Goal: Information Seeking & Learning: Learn about a topic

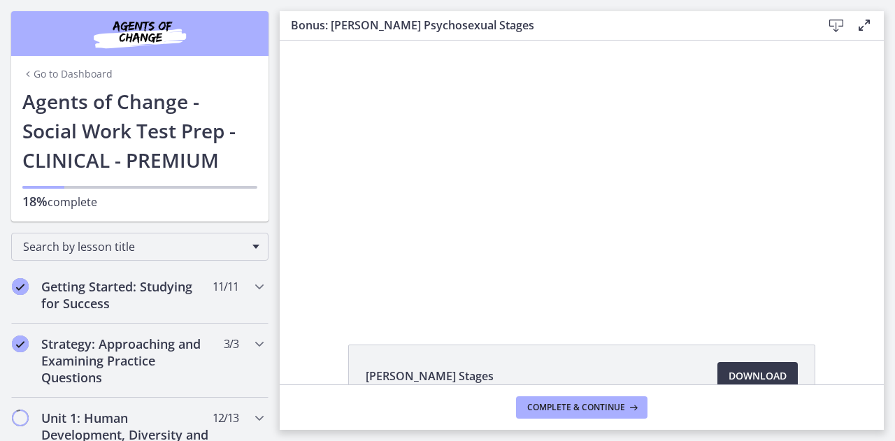
scroll to position [420, 0]
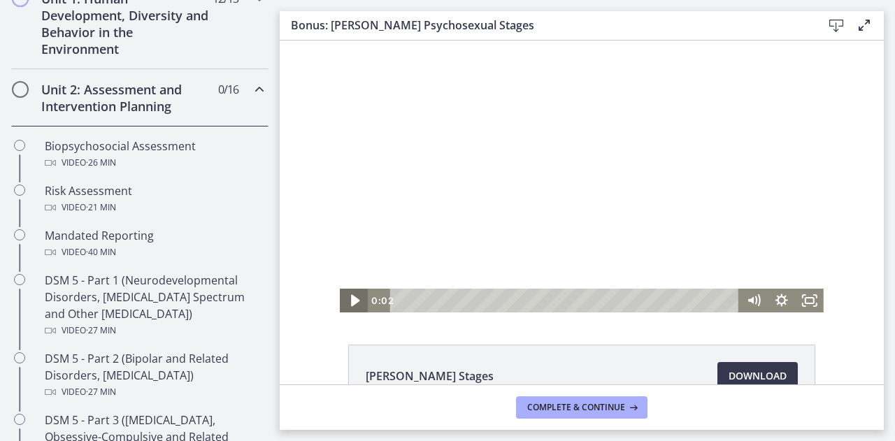
click at [345, 306] on icon "Play Video" at bounding box center [355, 301] width 34 height 29
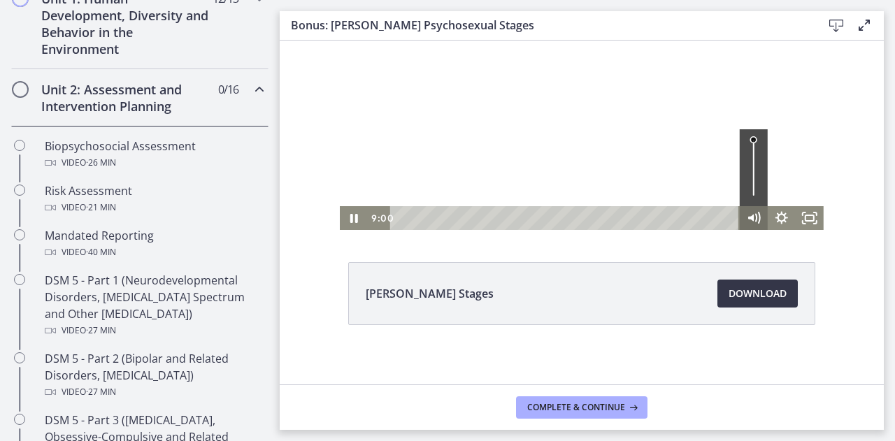
scroll to position [90, 0]
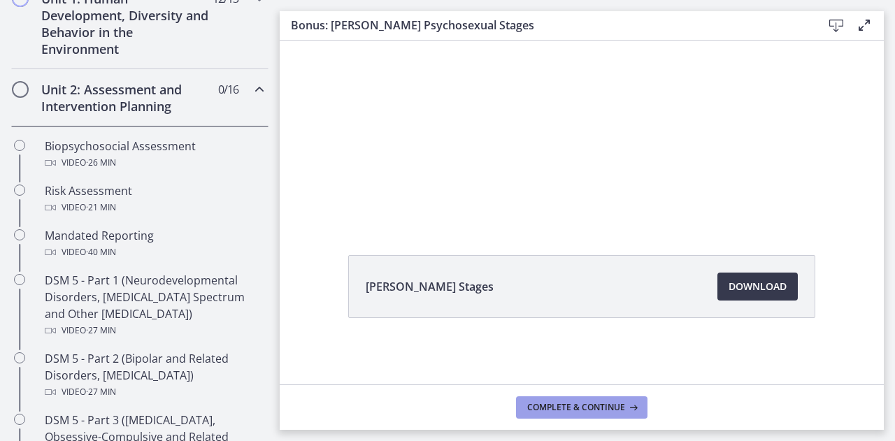
click at [560, 405] on span "Complete & continue" at bounding box center [576, 407] width 98 height 11
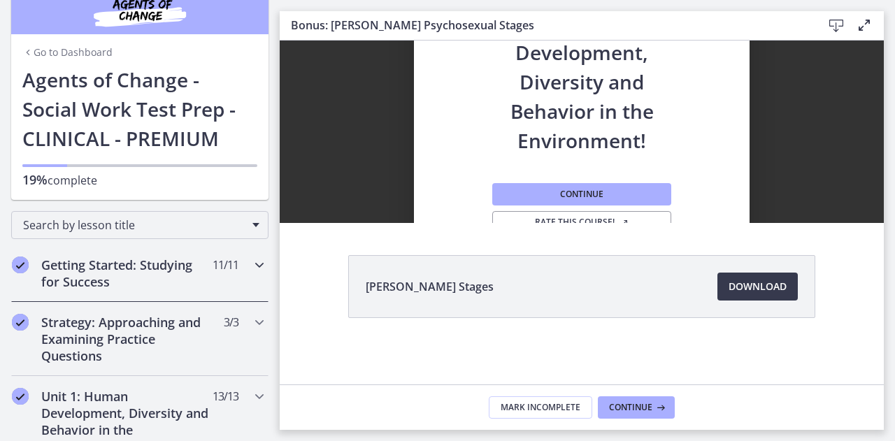
scroll to position [0, 0]
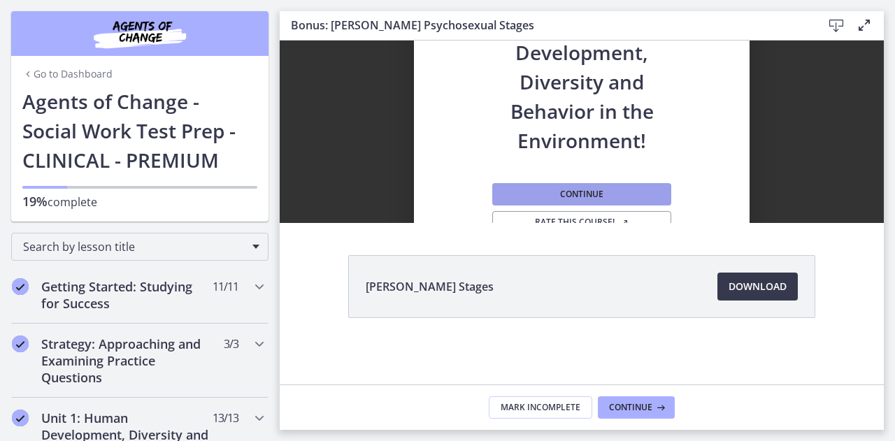
click at [614, 189] on button "Continue" at bounding box center [581, 194] width 179 height 22
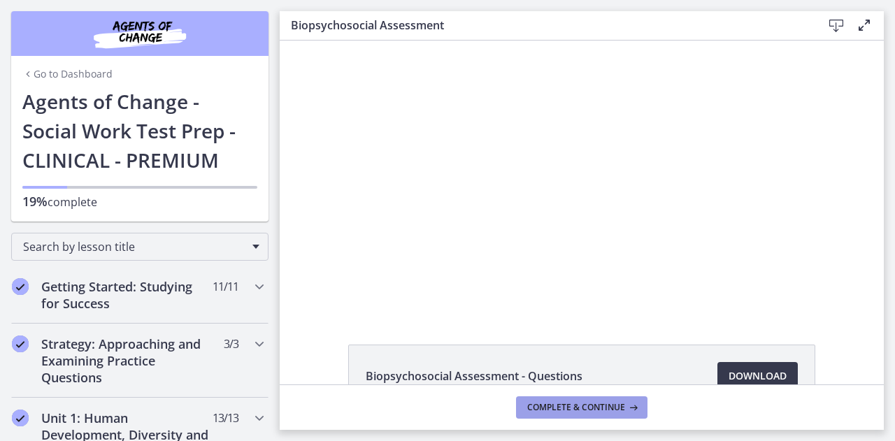
drag, startPoint x: 582, startPoint y: 413, endPoint x: 538, endPoint y: 406, distance: 43.8
drag, startPoint x: 538, startPoint y: 406, endPoint x: 452, endPoint y: 350, distance: 103.2
click at [452, 350] on li "Biopsychosocial Assessment - Questions Download Opens in a new window" at bounding box center [581, 376] width 467 height 63
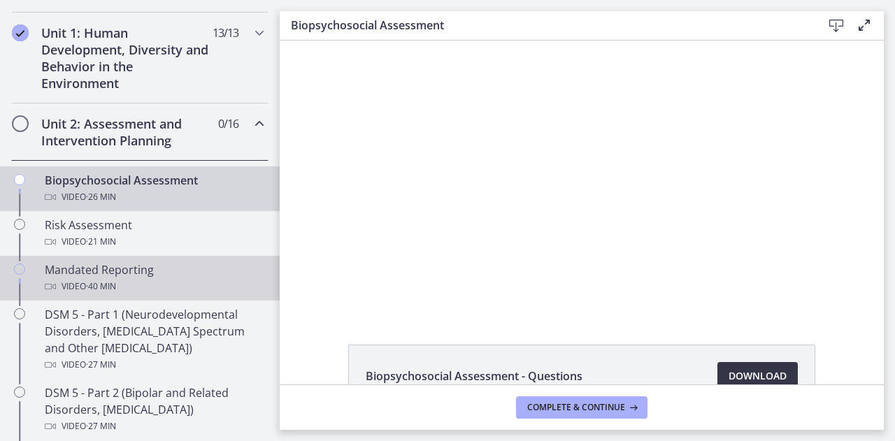
scroll to position [350, 0]
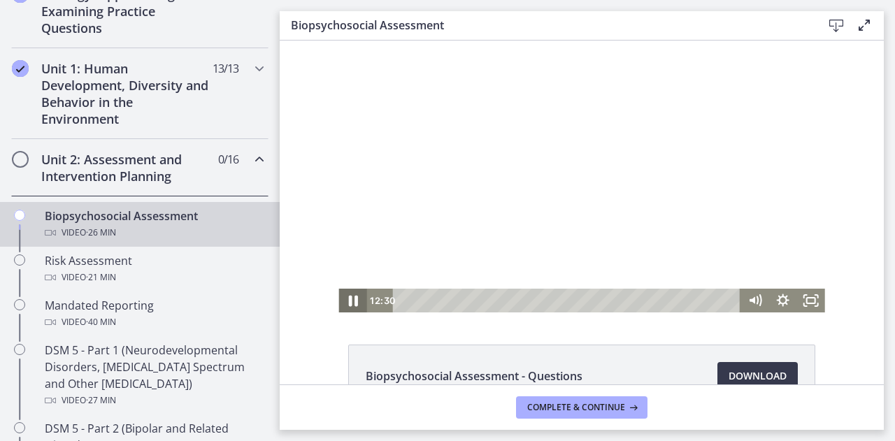
click at [348, 300] on icon "Pause" at bounding box center [352, 301] width 9 height 11
click at [349, 306] on icon "Play Video" at bounding box center [354, 301] width 34 height 29
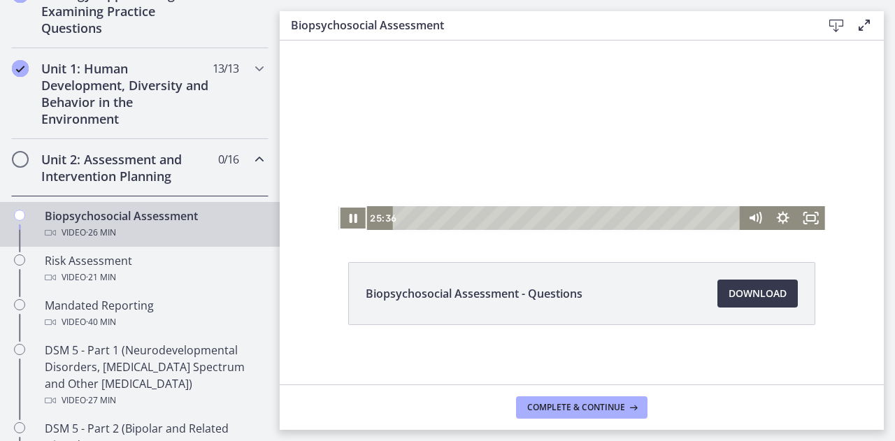
scroll to position [90, 0]
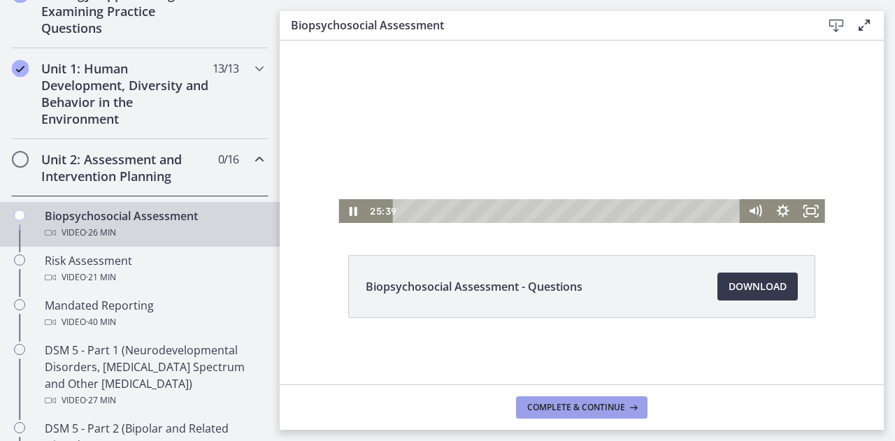
click at [616, 408] on span "Complete & continue" at bounding box center [576, 407] width 98 height 11
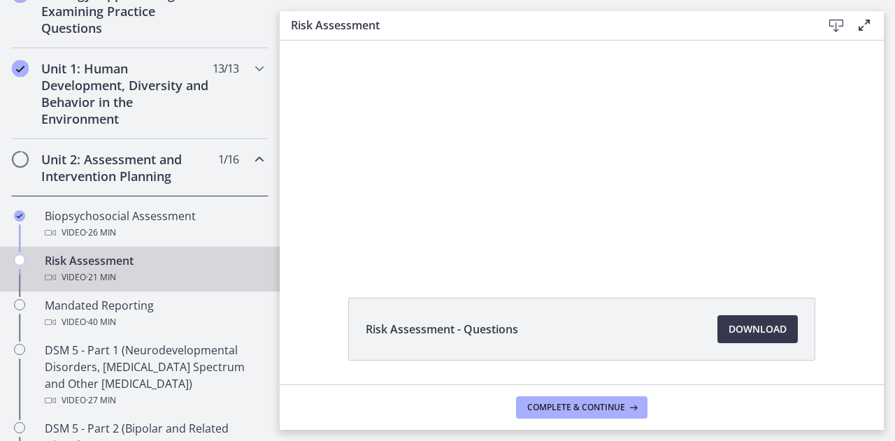
scroll to position [90, 0]
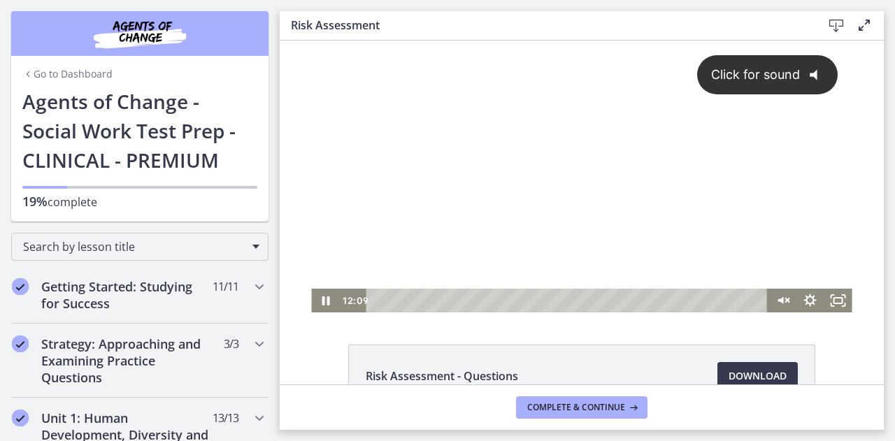
click at [810, 74] on icon "Click for sound" at bounding box center [813, 74] width 7 height 11
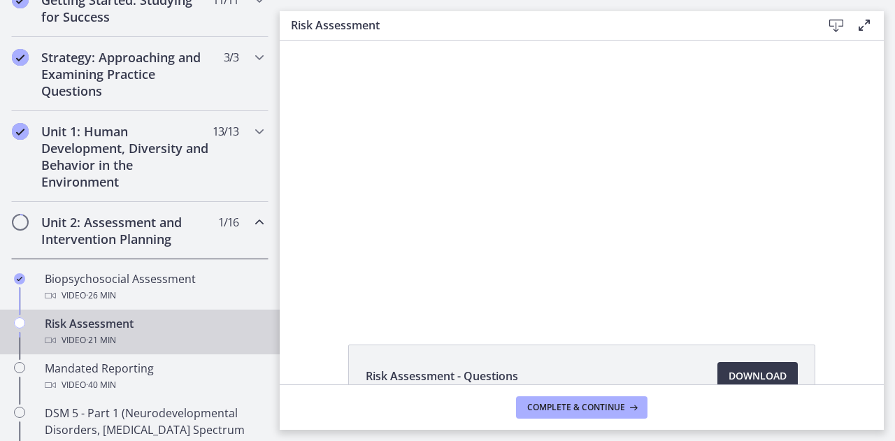
scroll to position [350, 0]
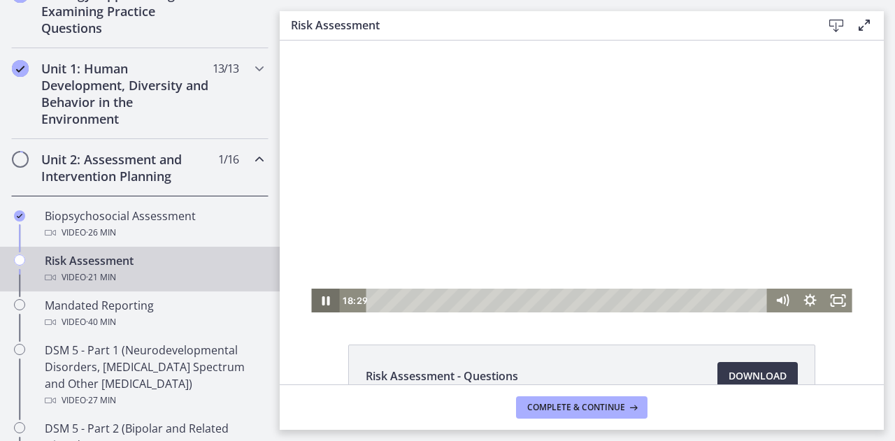
click at [324, 299] on icon "Pause" at bounding box center [326, 300] width 8 height 9
click at [322, 297] on icon "Play Video" at bounding box center [327, 301] width 34 height 29
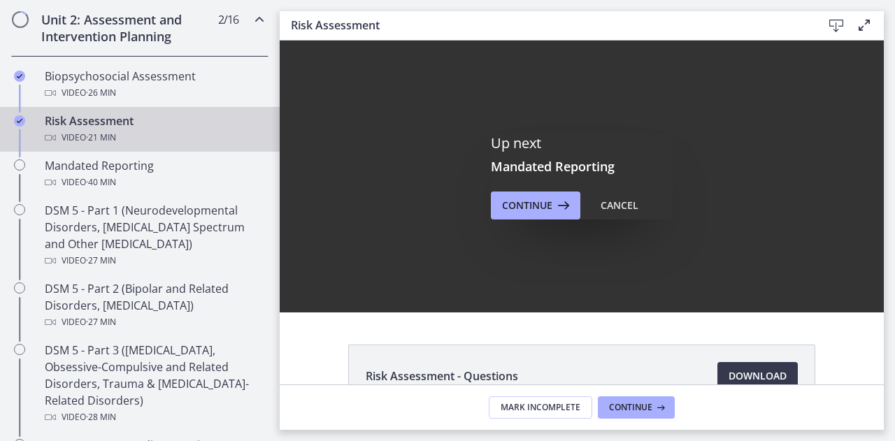
scroll to position [559, 0]
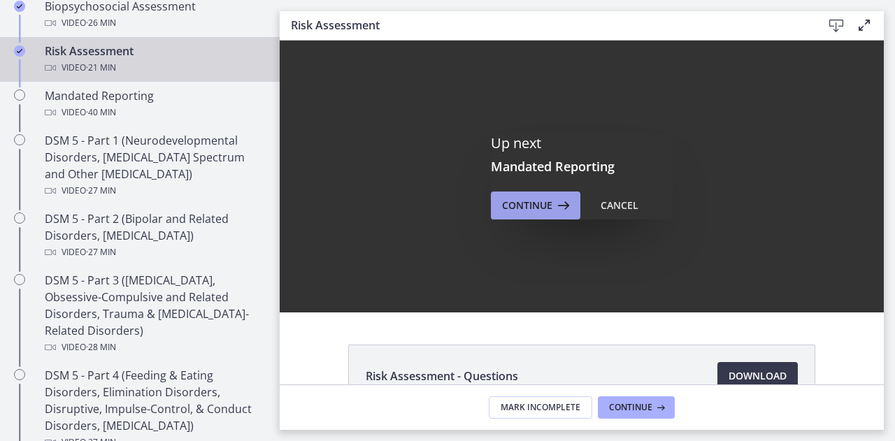
click at [517, 195] on button "Continue" at bounding box center [536, 206] width 90 height 28
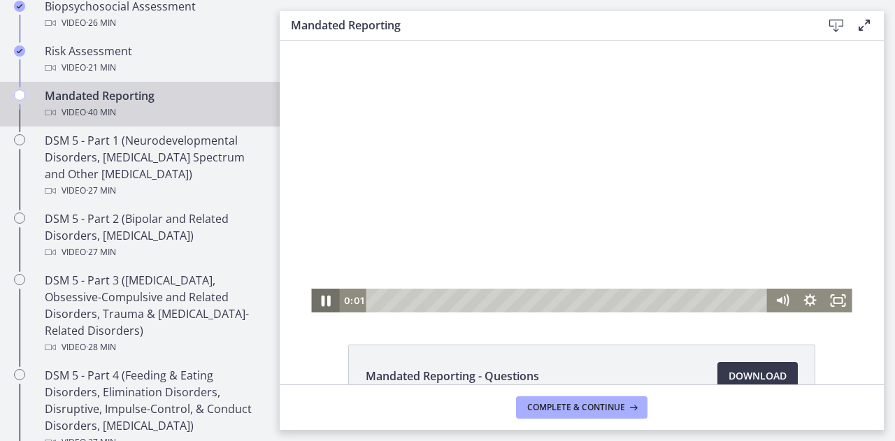
click at [324, 298] on icon "Pause" at bounding box center [325, 301] width 34 height 29
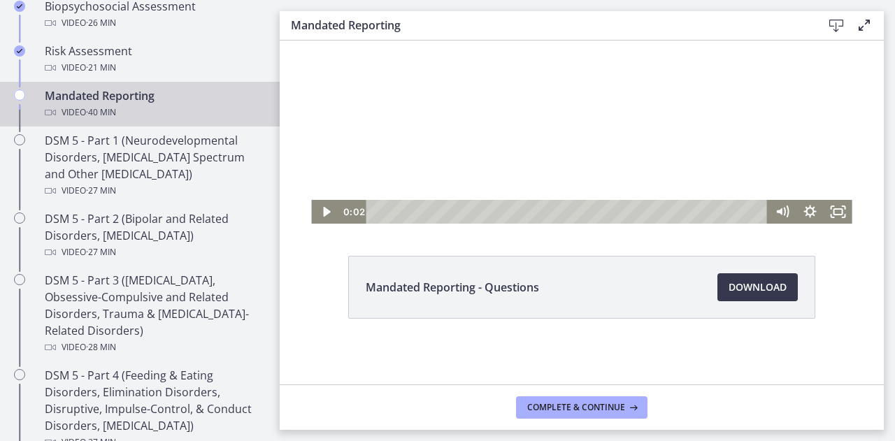
scroll to position [90, 0]
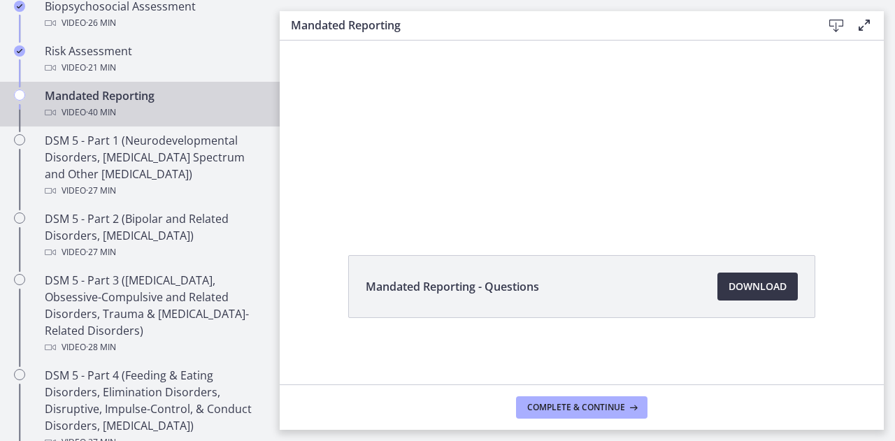
click at [721, 280] on link "Download Opens in a new window" at bounding box center [757, 287] width 80 height 28
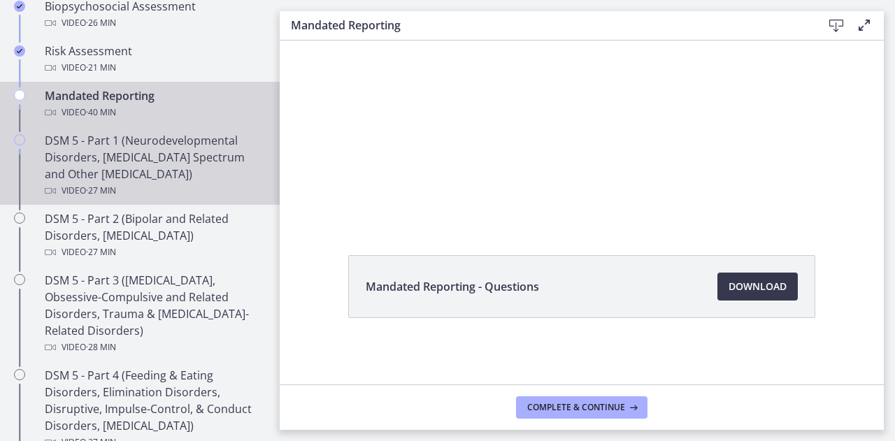
click at [94, 155] on div "DSM 5 - Part 1 (Neurodevelopmental Disorders, Schizophrenia Spectrum and Other …" at bounding box center [154, 165] width 218 height 67
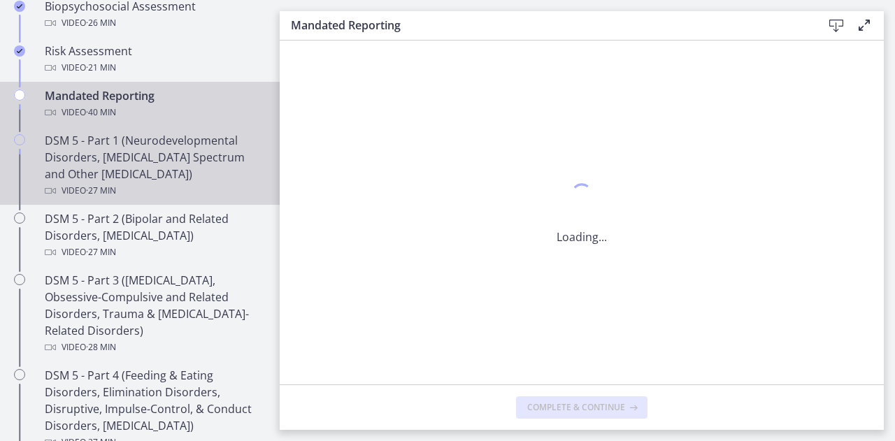
scroll to position [0, 0]
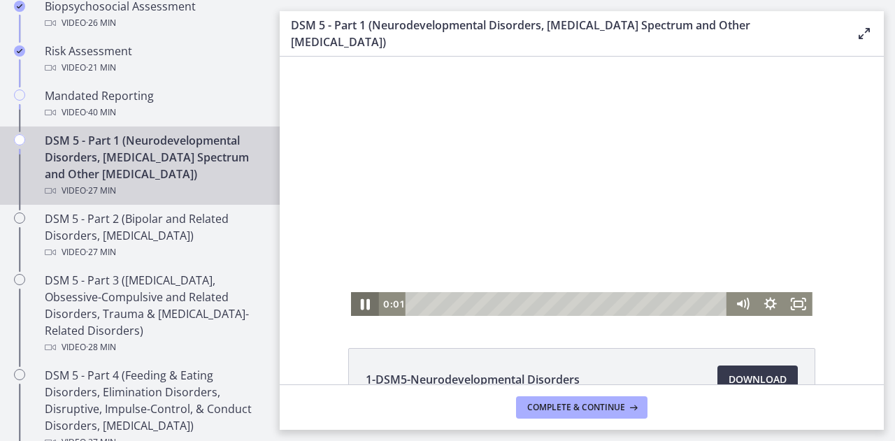
click at [352, 305] on icon "Pause" at bounding box center [365, 304] width 34 height 29
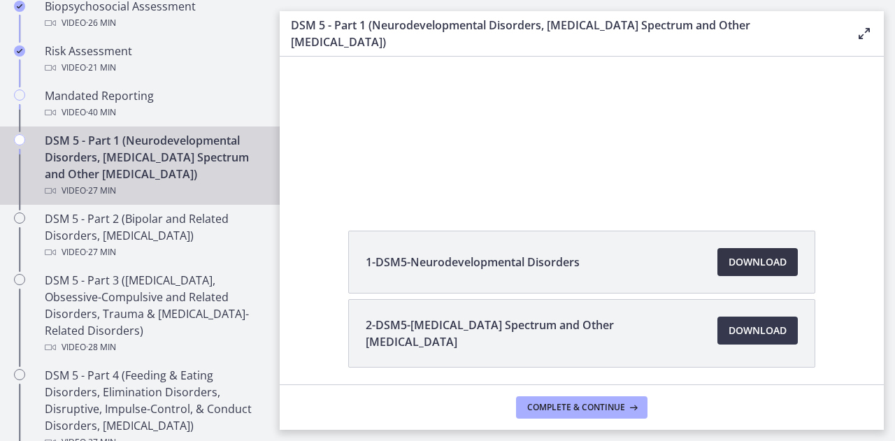
scroll to position [140, 0]
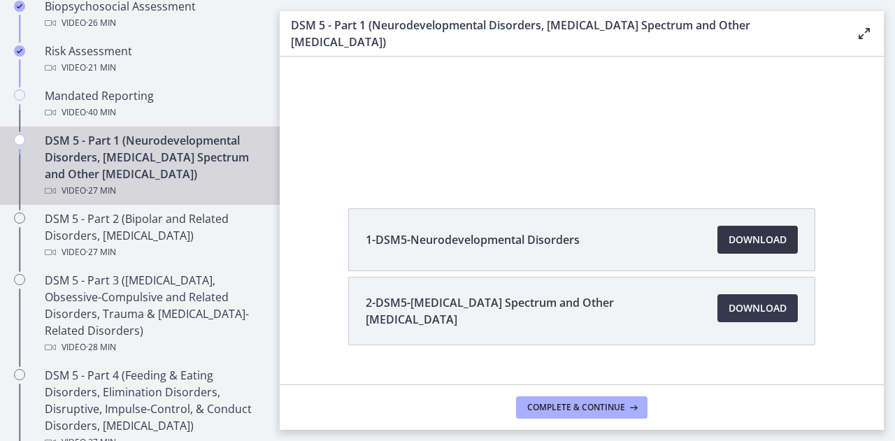
click at [731, 245] on span "Download Opens in a new window" at bounding box center [758, 239] width 58 height 17
click at [737, 309] on span "Download Opens in a new window" at bounding box center [758, 308] width 58 height 17
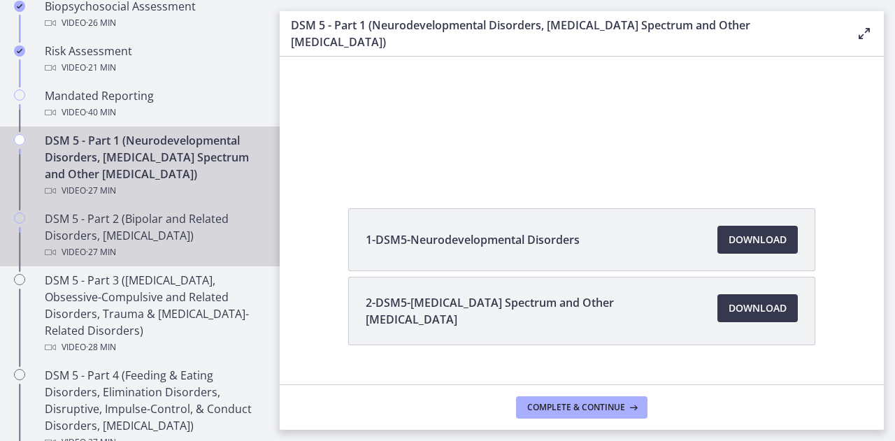
click at [166, 248] on div "Video · 27 min" at bounding box center [154, 252] width 218 height 17
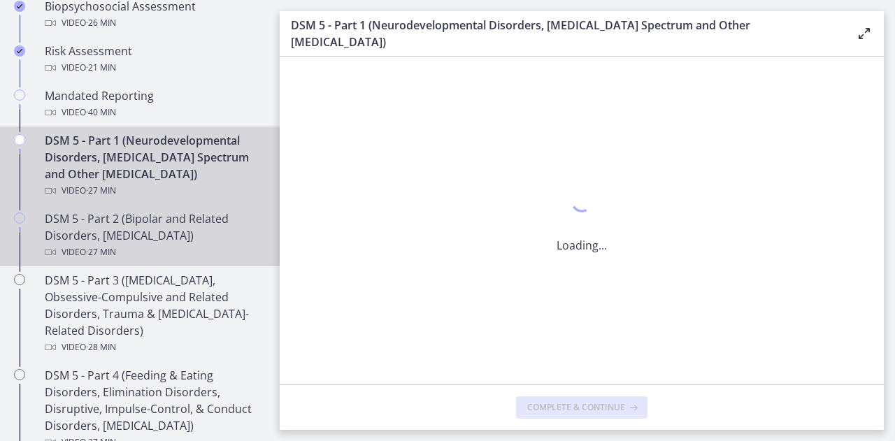
scroll to position [0, 0]
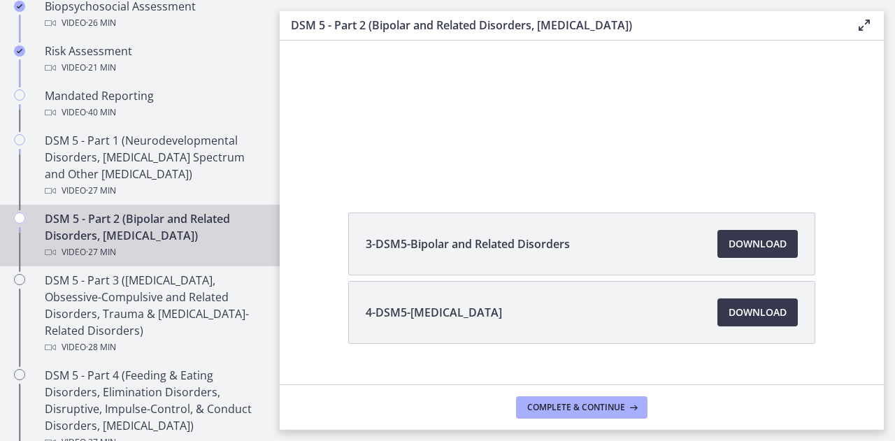
scroll to position [157, 0]
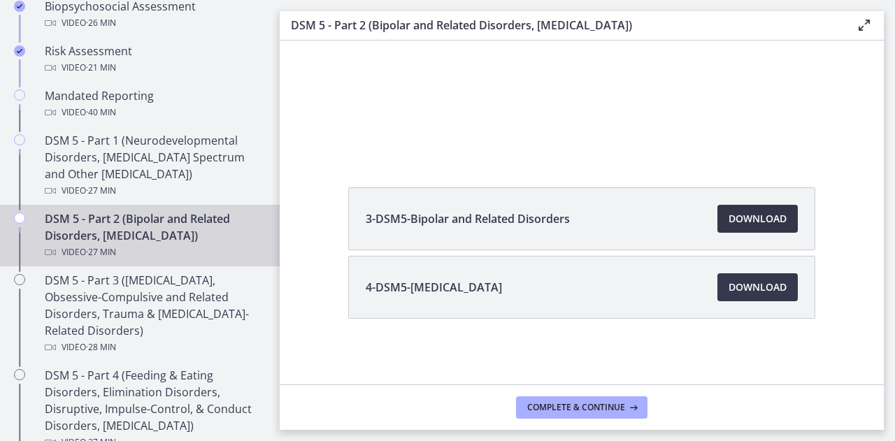
click at [743, 227] on link "Download Opens in a new window" at bounding box center [757, 219] width 80 height 28
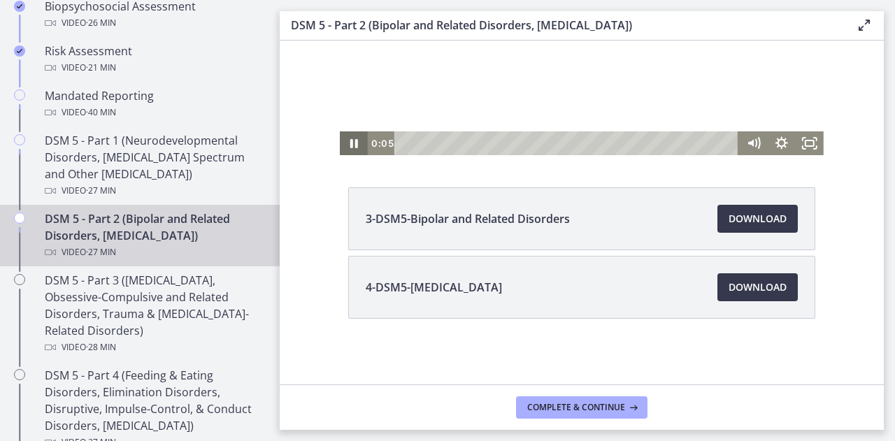
click at [353, 139] on icon "Pause" at bounding box center [354, 143] width 28 height 24
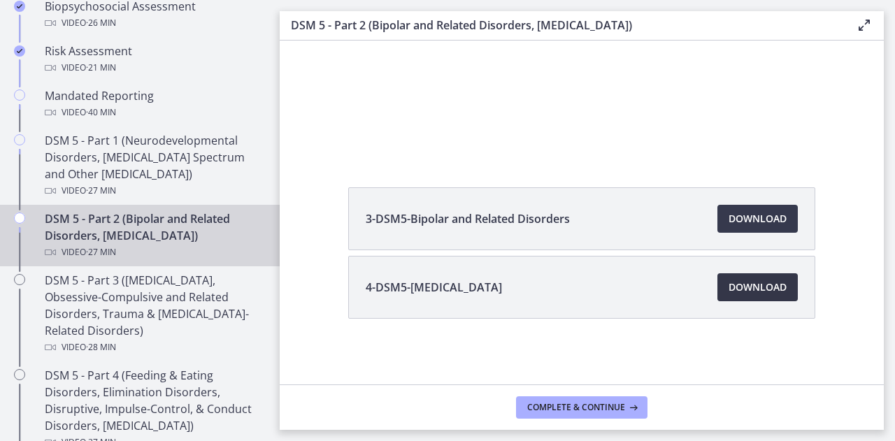
click at [768, 292] on span "Download Opens in a new window" at bounding box center [758, 287] width 58 height 17
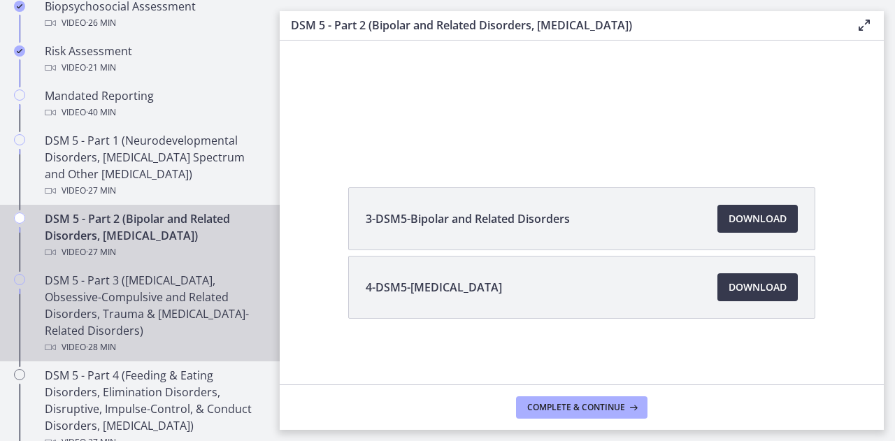
click at [201, 290] on div "DSM 5 - Part 3 (Anxiety Disorders, Obsessive-Compulsive and Related Disorders, …" at bounding box center [154, 314] width 218 height 84
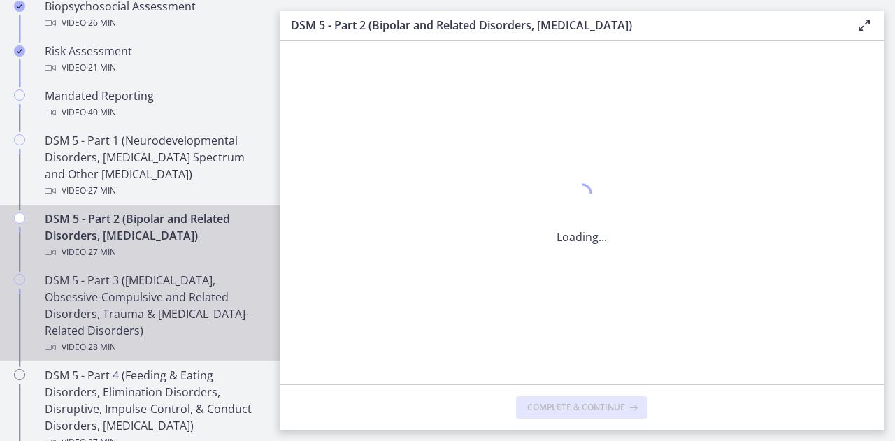
scroll to position [0, 0]
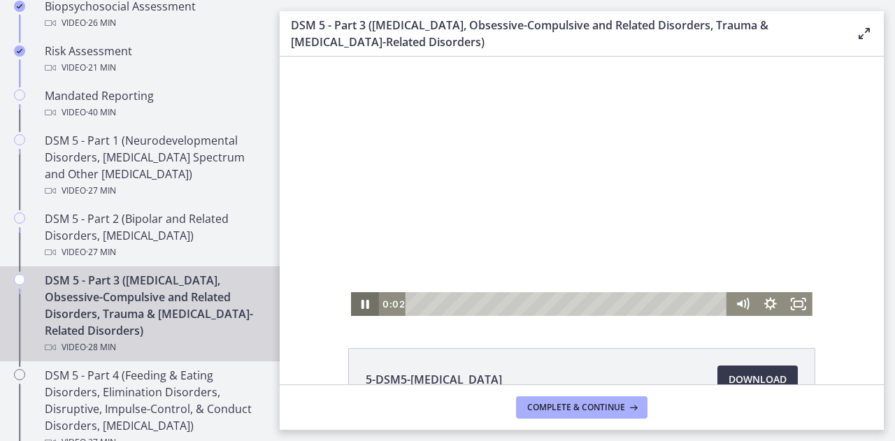
click at [354, 310] on icon "Pause" at bounding box center [365, 304] width 28 height 24
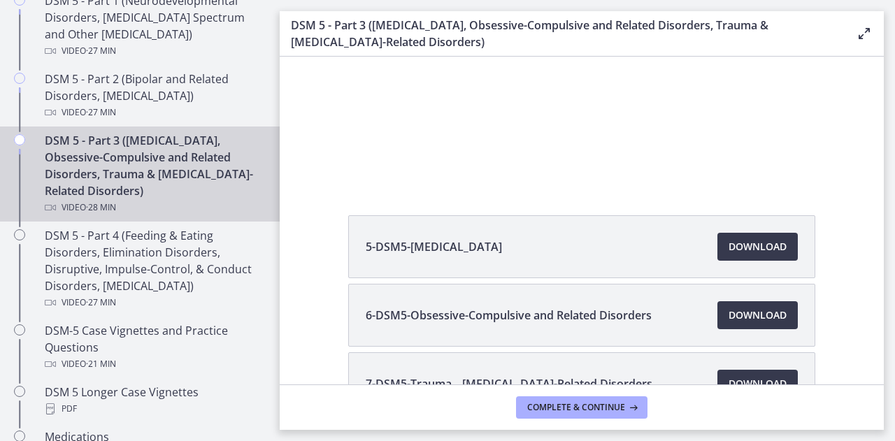
scroll to position [140, 0]
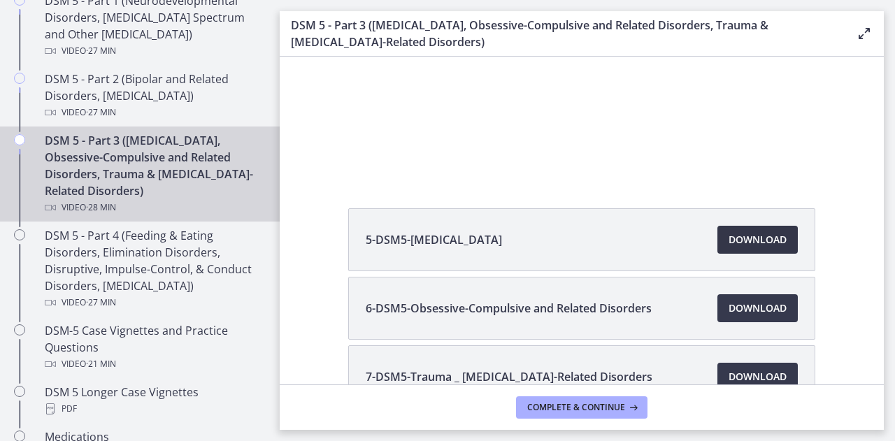
click at [765, 241] on span "Download Opens in a new window" at bounding box center [758, 239] width 58 height 17
click at [751, 314] on span "Download Opens in a new window" at bounding box center [758, 308] width 58 height 17
click at [739, 374] on span "Download Opens in a new window" at bounding box center [758, 377] width 58 height 17
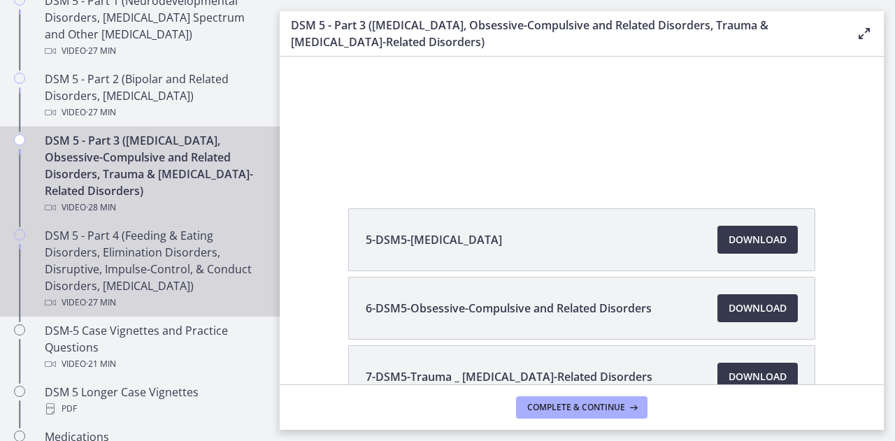
click at [136, 271] on div "DSM 5 - Part 4 (Feeding & Eating Disorders, Elimination Disorders, Disruptive, …" at bounding box center [154, 269] width 218 height 84
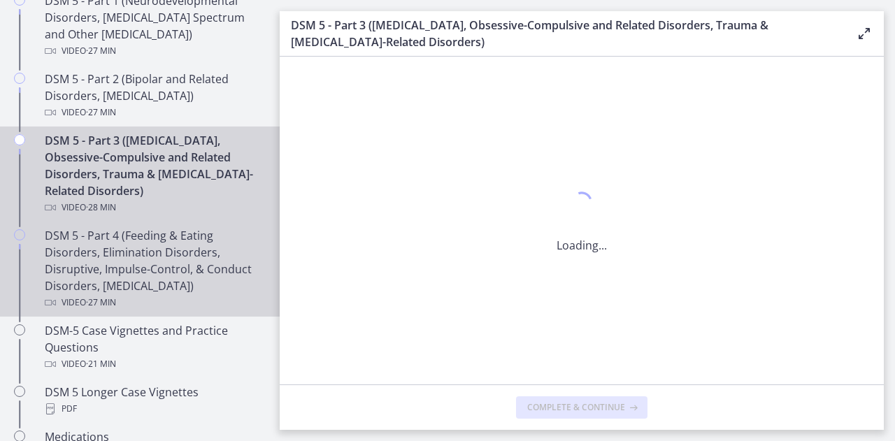
scroll to position [0, 0]
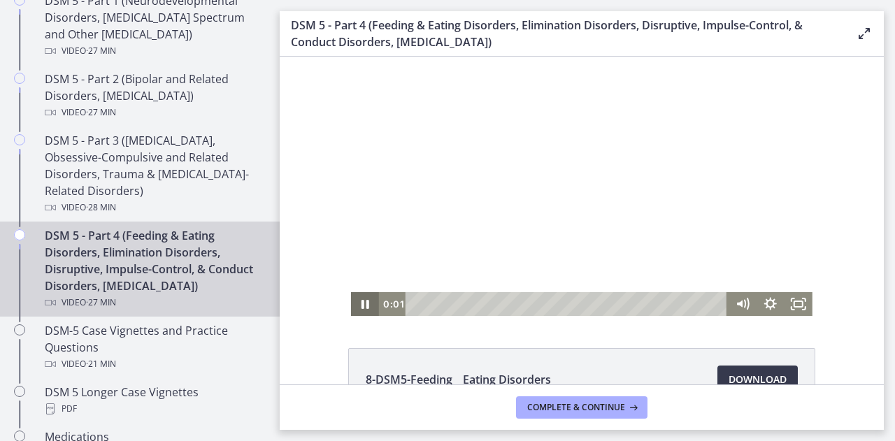
click at [361, 301] on icon "Pause" at bounding box center [365, 304] width 28 height 24
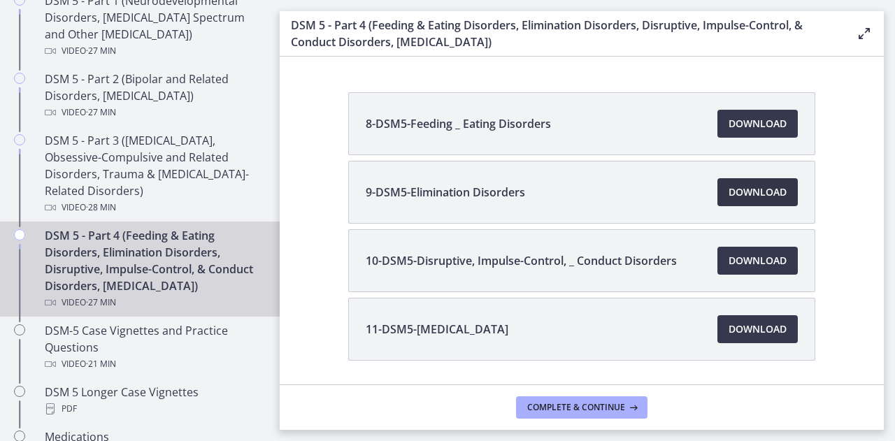
scroll to position [280, 0]
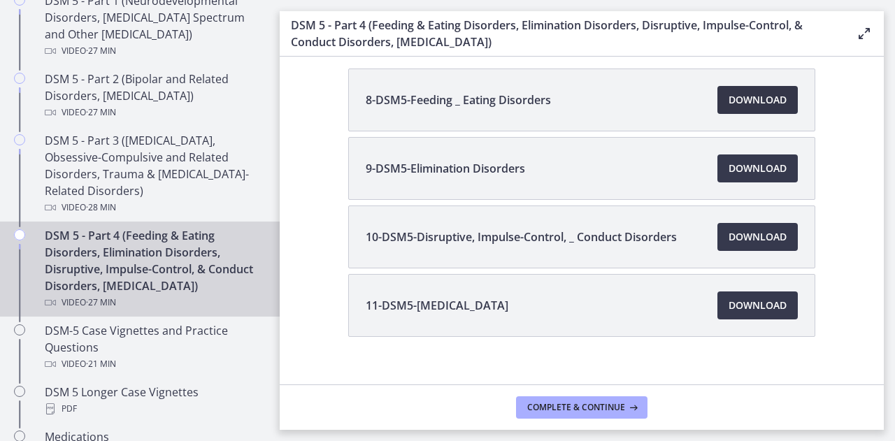
click at [768, 95] on span "Download Opens in a new window" at bounding box center [758, 100] width 58 height 17
click at [729, 164] on span "Download Opens in a new window" at bounding box center [758, 168] width 58 height 17
click at [734, 243] on span "Download Opens in a new window" at bounding box center [758, 237] width 58 height 17
click at [729, 311] on span "Download Opens in a new window" at bounding box center [758, 305] width 58 height 17
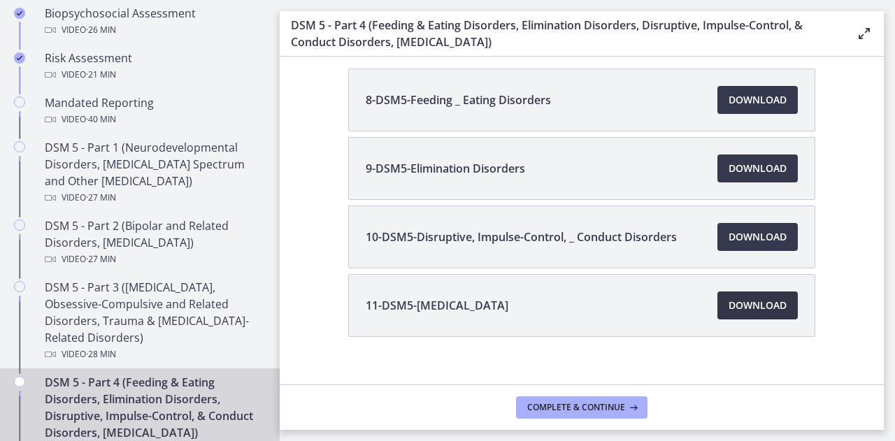
scroll to position [489, 0]
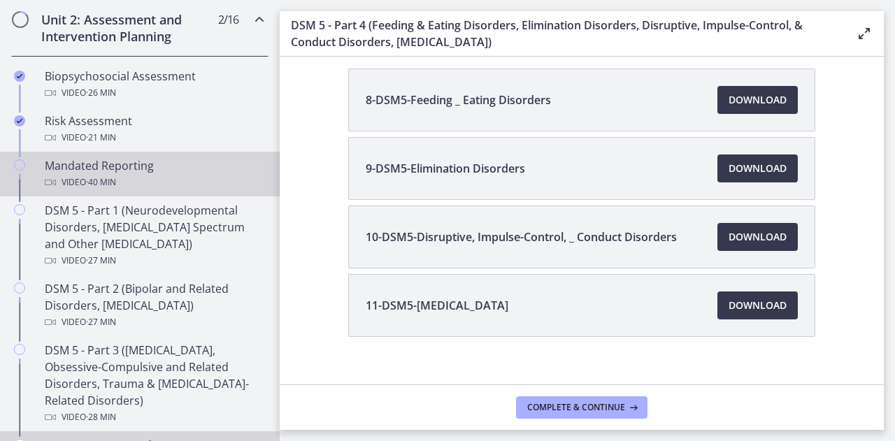
click at [84, 166] on div "Mandated Reporting Video · 40 min" at bounding box center [154, 174] width 218 height 34
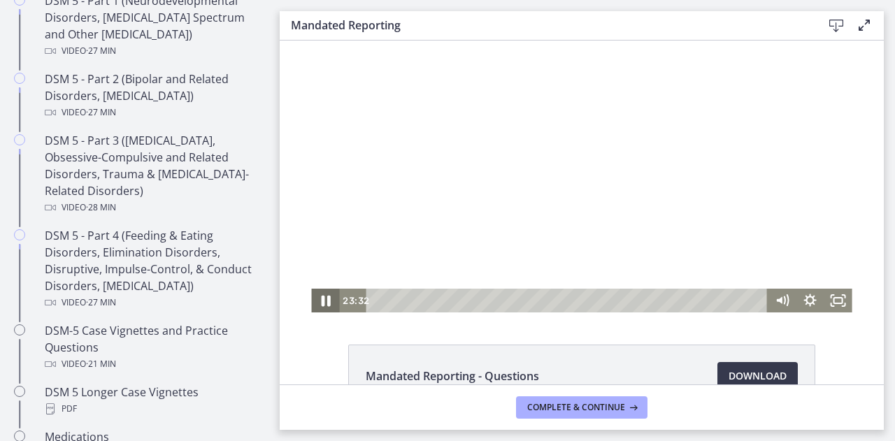
click at [321, 306] on icon "Pause" at bounding box center [325, 301] width 34 height 29
click at [321, 306] on icon "Play Video" at bounding box center [327, 301] width 28 height 24
click at [312, 296] on icon "Pause" at bounding box center [325, 301] width 34 height 29
click at [313, 296] on icon "Play Video" at bounding box center [327, 301] width 28 height 24
click at [322, 302] on icon "Pause" at bounding box center [326, 300] width 8 height 9
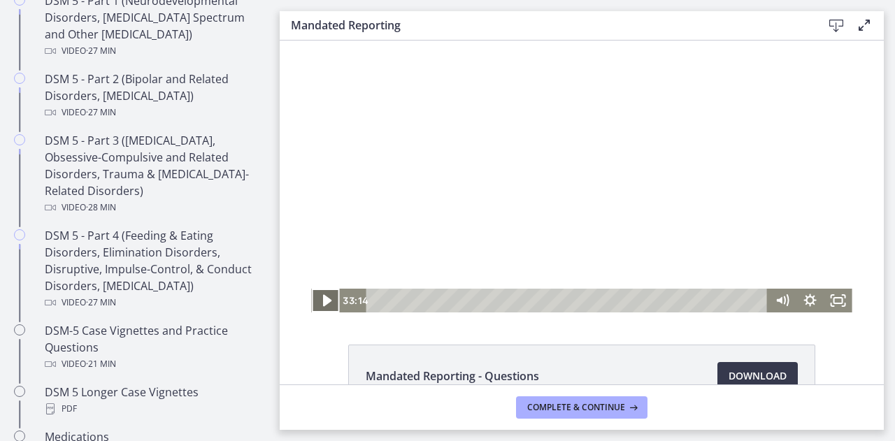
click at [310, 293] on icon "Play Video" at bounding box center [327, 301] width 34 height 29
click at [310, 293] on icon "Pause" at bounding box center [325, 301] width 34 height 29
